Goal: Task Accomplishment & Management: Manage account settings

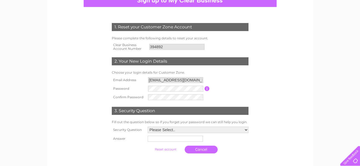
scroll to position [54, 0]
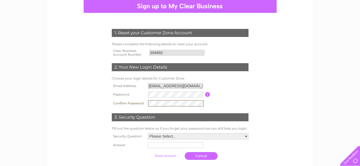
click at [208, 95] on input "button" at bounding box center [207, 94] width 5 height 5
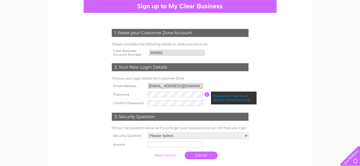
click at [311, 74] on div "1. Reset your Customer Zone Account Please complete the following details to re…" at bounding box center [179, 82] width 265 height 191
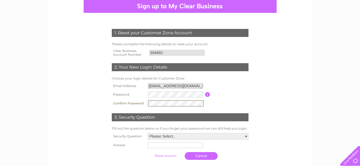
scroll to position [80, 0]
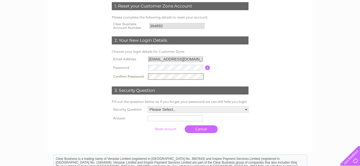
click at [289, 96] on form "1. Reset your Customer Zone Account Please complete the following details to re…" at bounding box center [179, 68] width 255 height 155
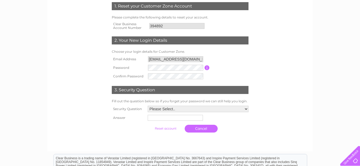
click at [179, 111] on select "Please Select.. In what town or city was your first job? In what town or city d…" at bounding box center [198, 109] width 101 height 6
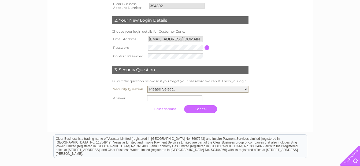
scroll to position [134, 0]
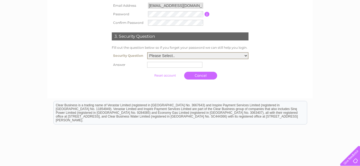
click at [209, 56] on select "Please Select.. In what town or city was your first job? In what town or city d…" at bounding box center [197, 55] width 101 height 7
select select "4"
click at [147, 52] on select "Please Select.. In what town or city was your first job? In what town or city d…" at bounding box center [197, 55] width 101 height 7
click at [176, 65] on input "text" at bounding box center [176, 64] width 56 height 6
type input "Larchfield"
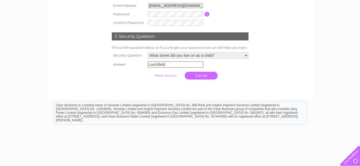
click at [319, 66] on div "1. Reset your Customer Zone Account Please complete the following details to re…" at bounding box center [180, 47] width 360 height 283
click at [168, 75] on input "submit" at bounding box center [165, 74] width 33 height 7
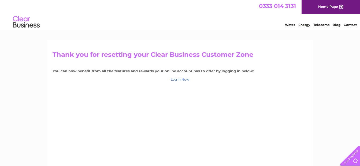
click at [180, 78] on link "Log in Now" at bounding box center [180, 79] width 18 height 4
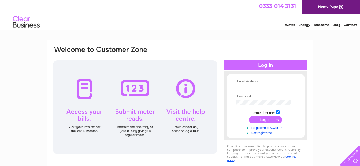
type input "office@dglstainless.co.uk"
click at [271, 118] on input "submit" at bounding box center [265, 119] width 33 height 7
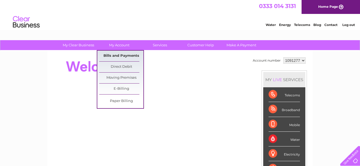
click at [113, 54] on link "Bills and Payments" at bounding box center [121, 56] width 44 height 11
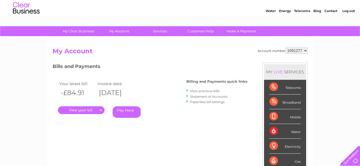
scroll to position [27, 0]
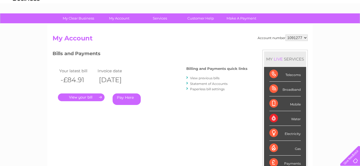
click at [298, 37] on select "1091277" at bounding box center [296, 38] width 22 height 6
drag, startPoint x: 338, startPoint y: 39, endPoint x: 280, endPoint y: 59, distance: 61.3
click at [338, 39] on div "My Clear Business Login Details My Details My Preferences Link Account My Accou…" at bounding box center [180, 152] width 360 height 279
click at [144, 145] on div "Account number 1091277 My Account MY LIVE SERVICES Telecoms Broadband Mobile Wa…" at bounding box center [179, 115] width 255 height 161
